Goal: Transaction & Acquisition: Obtain resource

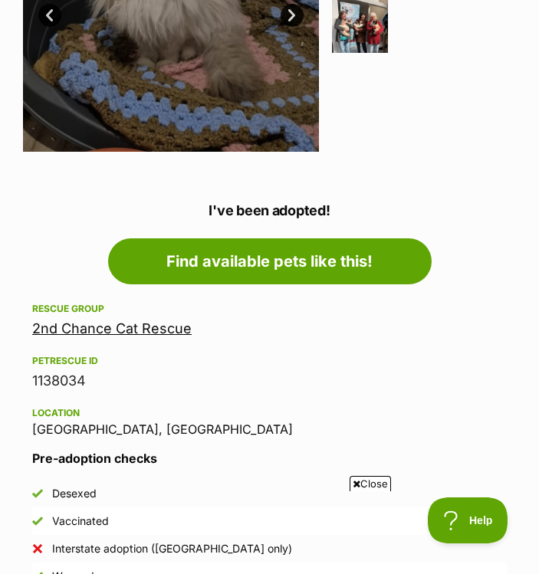
click at [472, 189] on article "Advertisement Adoption information I've been adopted! This pet is no longer ava…" at bounding box center [269, 416] width 493 height 468
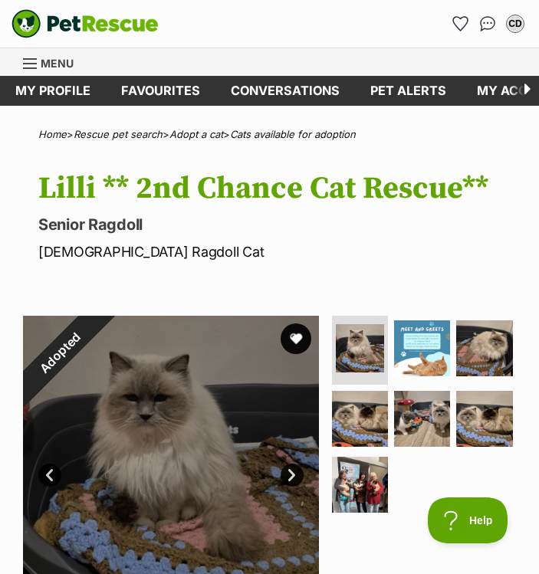
click at [85, 25] on img "PetRescue" at bounding box center [84, 23] width 147 height 29
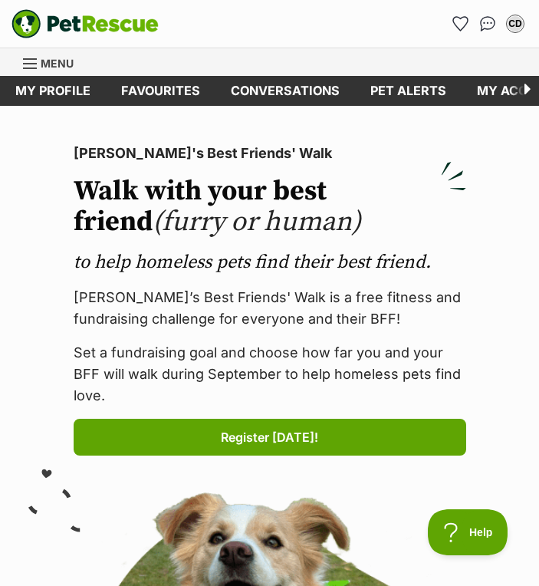
drag, startPoint x: 332, startPoint y: 136, endPoint x: 474, endPoint y: 126, distance: 142.2
click at [520, 87] on icon at bounding box center [524, 91] width 30 height 30
click at [526, 87] on icon at bounding box center [524, 91] width 30 height 30
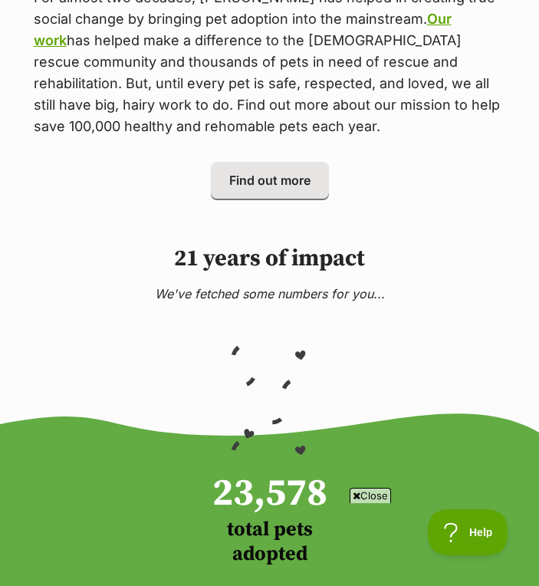
scroll to position [1686, 0]
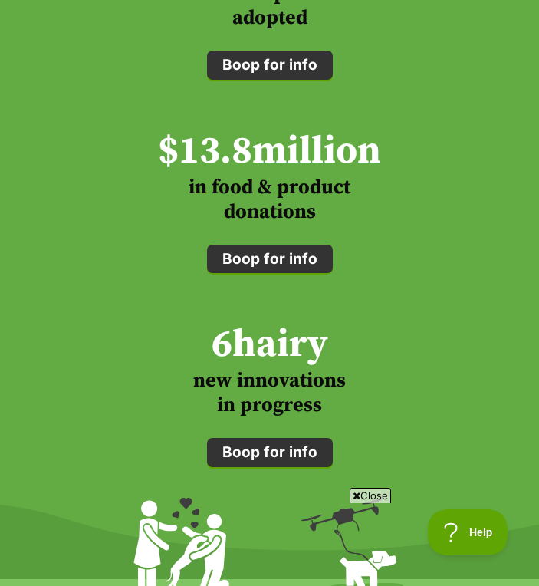
click at [138, 212] on h3 "in food & product donations" at bounding box center [269, 200] width 516 height 49
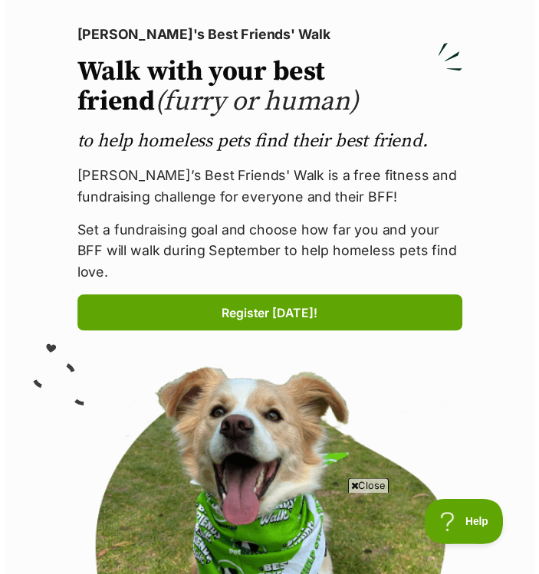
scroll to position [0, 0]
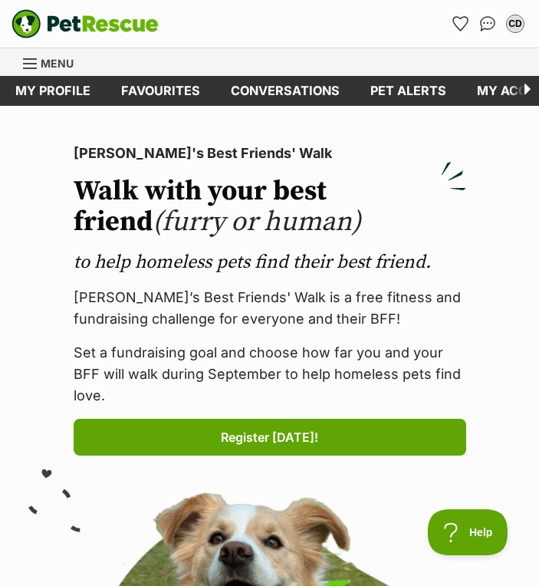
click at [43, 59] on span "Menu" at bounding box center [57, 63] width 33 height 13
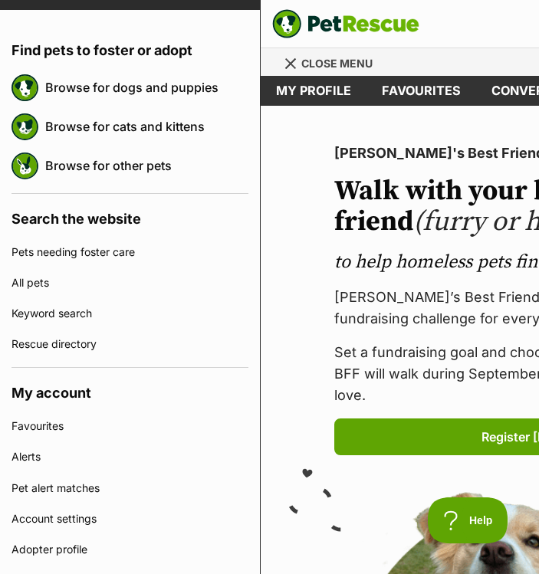
scroll to position [130, 0]
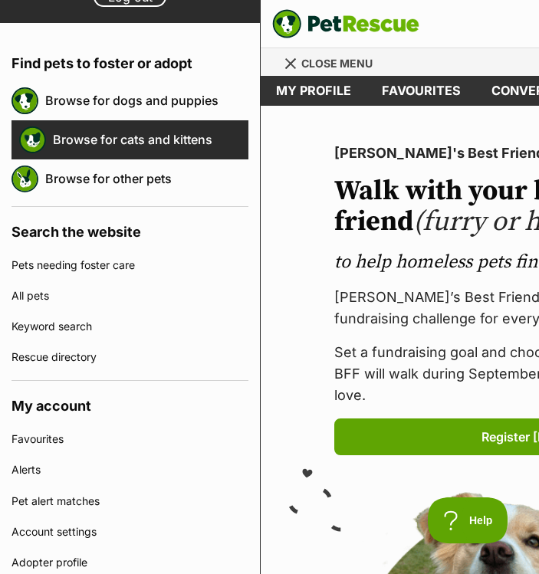
click at [143, 148] on link "Browse for cats and kittens" at bounding box center [150, 139] width 195 height 32
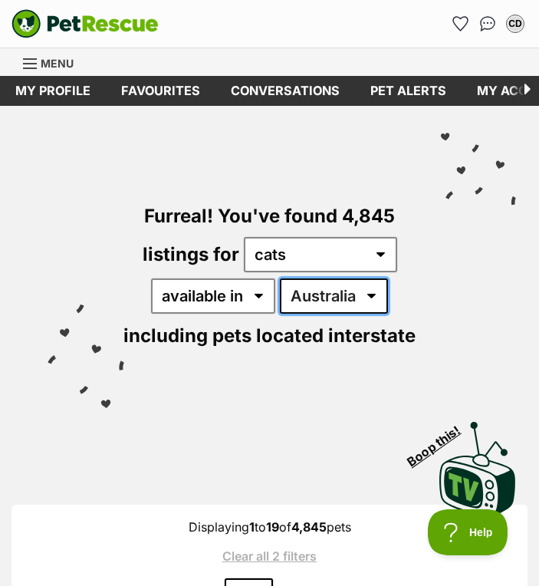
click at [359, 295] on select "Australia ACT NSW NT QLD SA TAS VIC WA" at bounding box center [334, 295] width 108 height 35
select select "VIC"
click at [280, 278] on select "Australia ACT NSW NT QLD SA TAS VIC WA" at bounding box center [334, 295] width 108 height 35
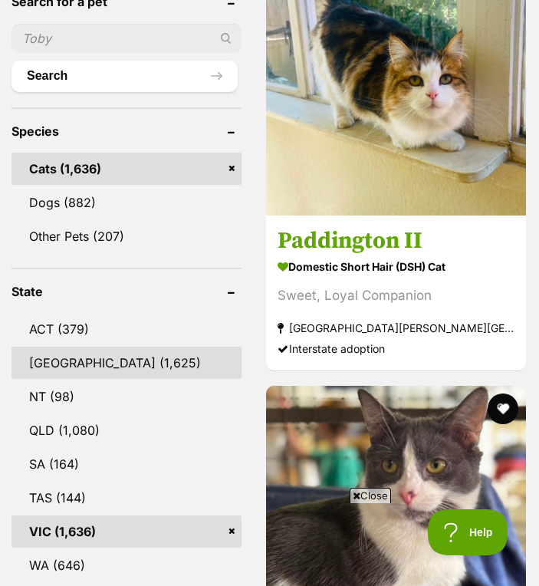
scroll to position [920, 0]
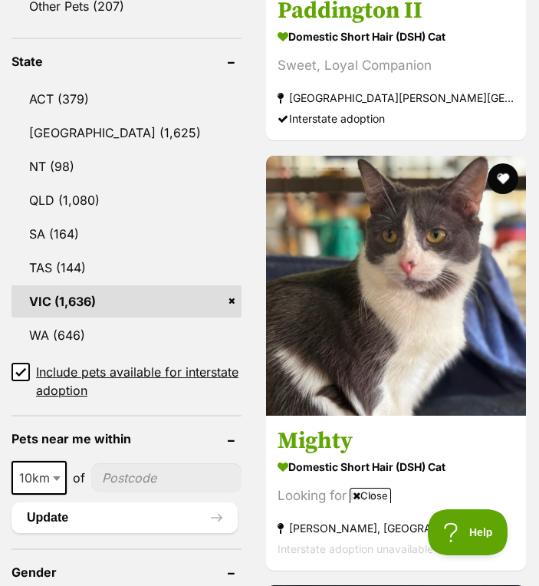
click at [21, 374] on icon at bounding box center [20, 372] width 9 height 7
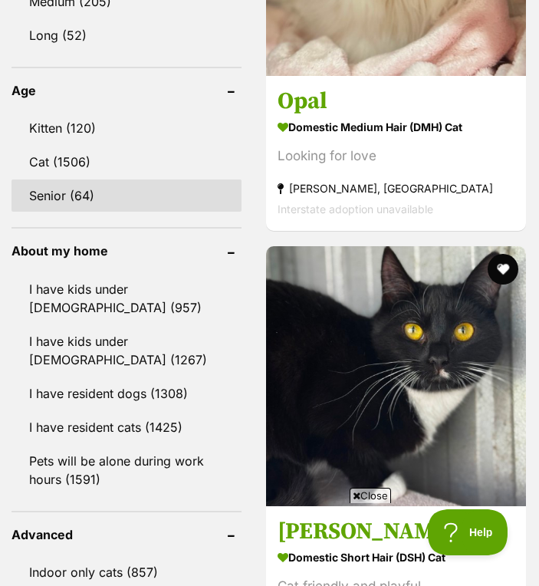
scroll to position [1533, 0]
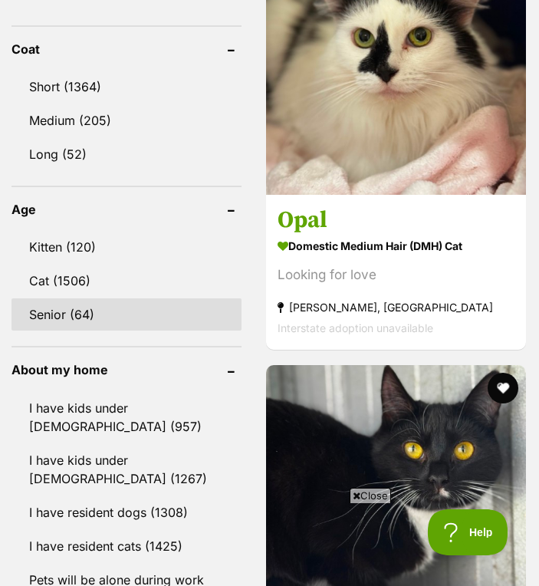
click at [81, 323] on link "Senior (64)" at bounding box center [126, 314] width 230 height 32
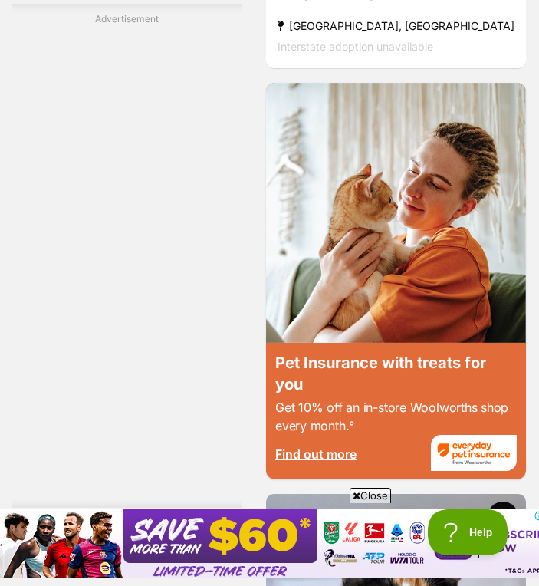
scroll to position [5330, 0]
